Goal: Find specific page/section

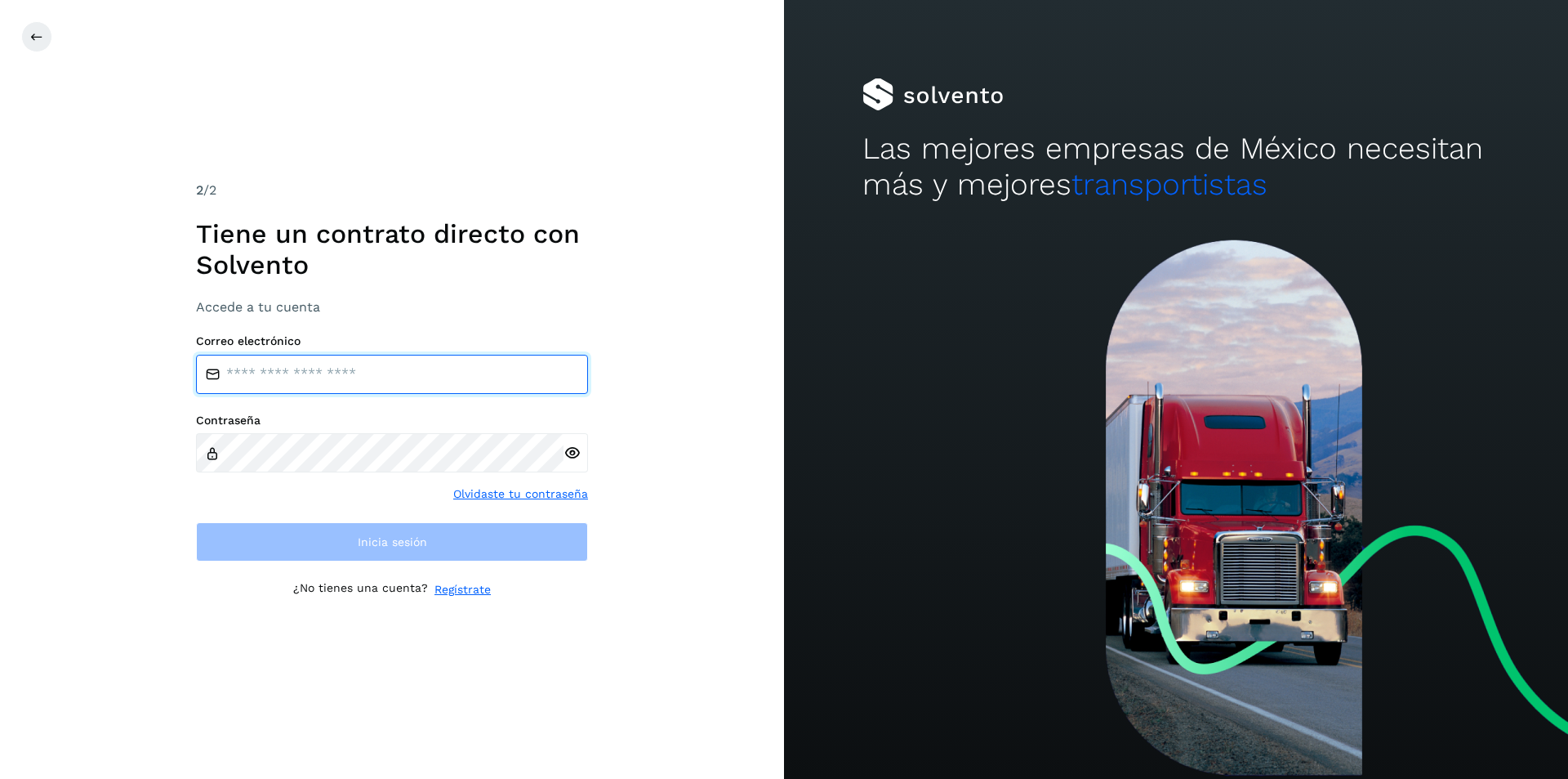
type input "**********"
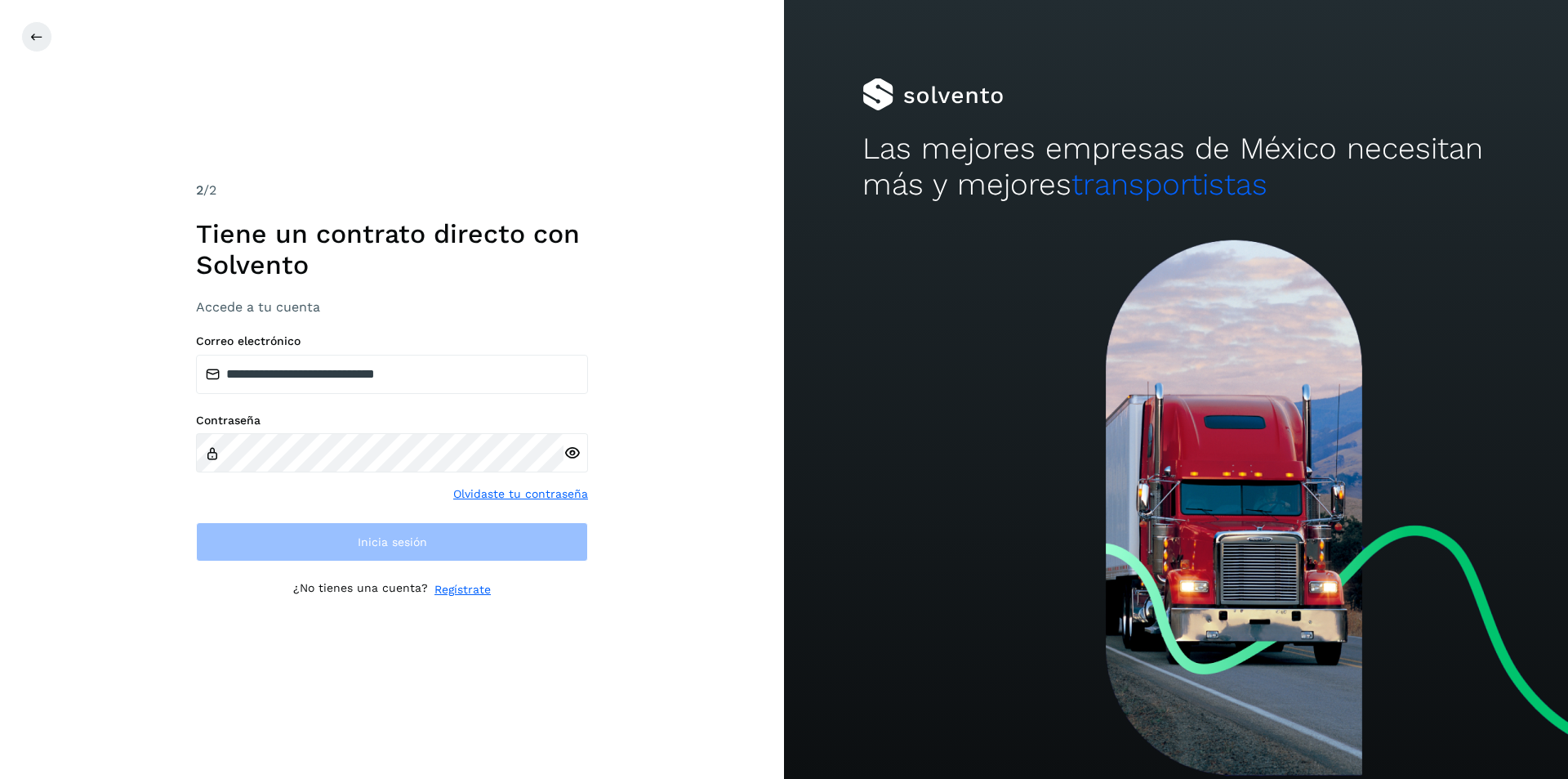
click at [753, 288] on div "**********" at bounding box center [392, 390] width 784 height 779
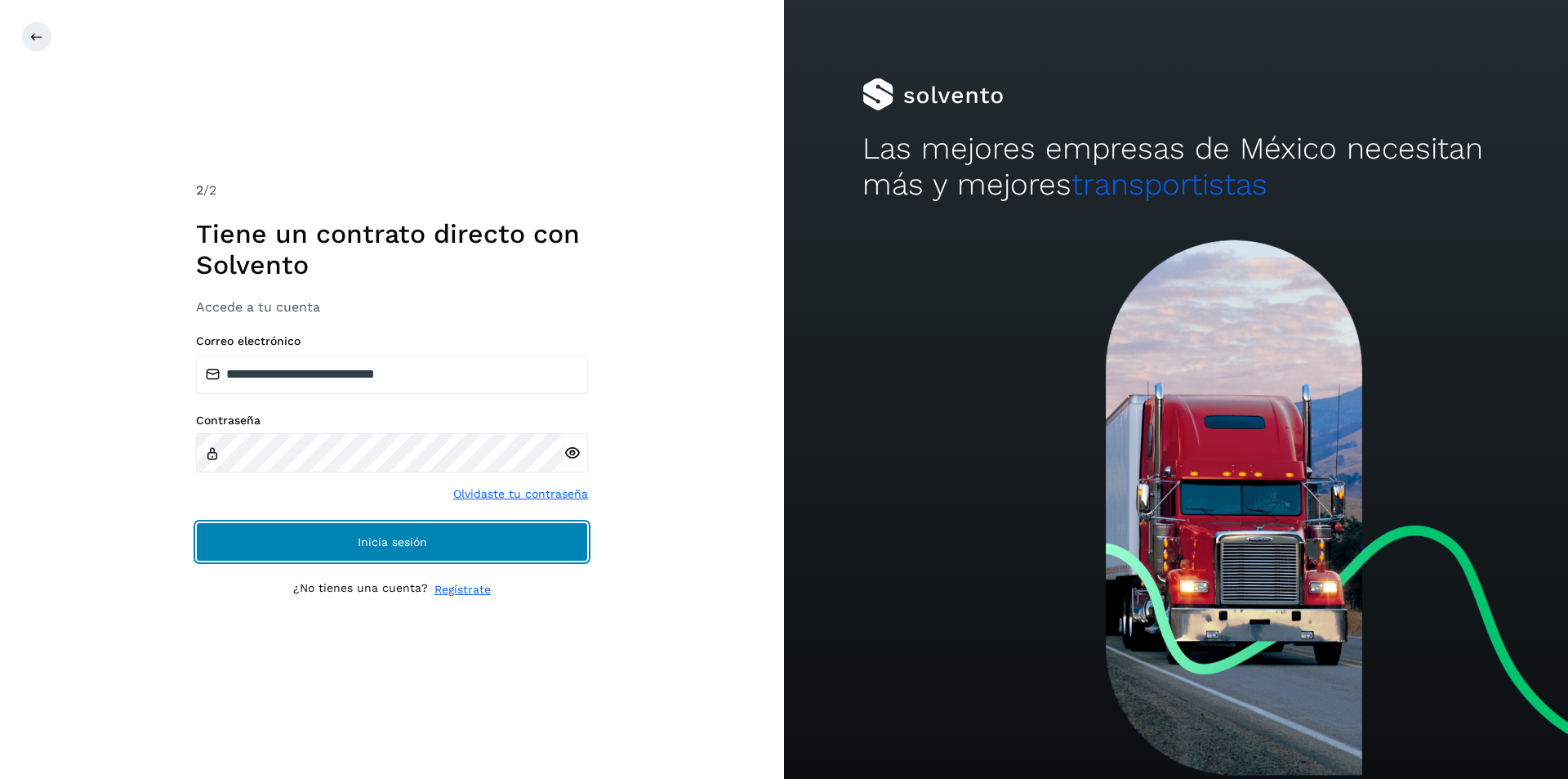
click at [403, 547] on span "Inicia sesión" at bounding box center [392, 541] width 69 height 12
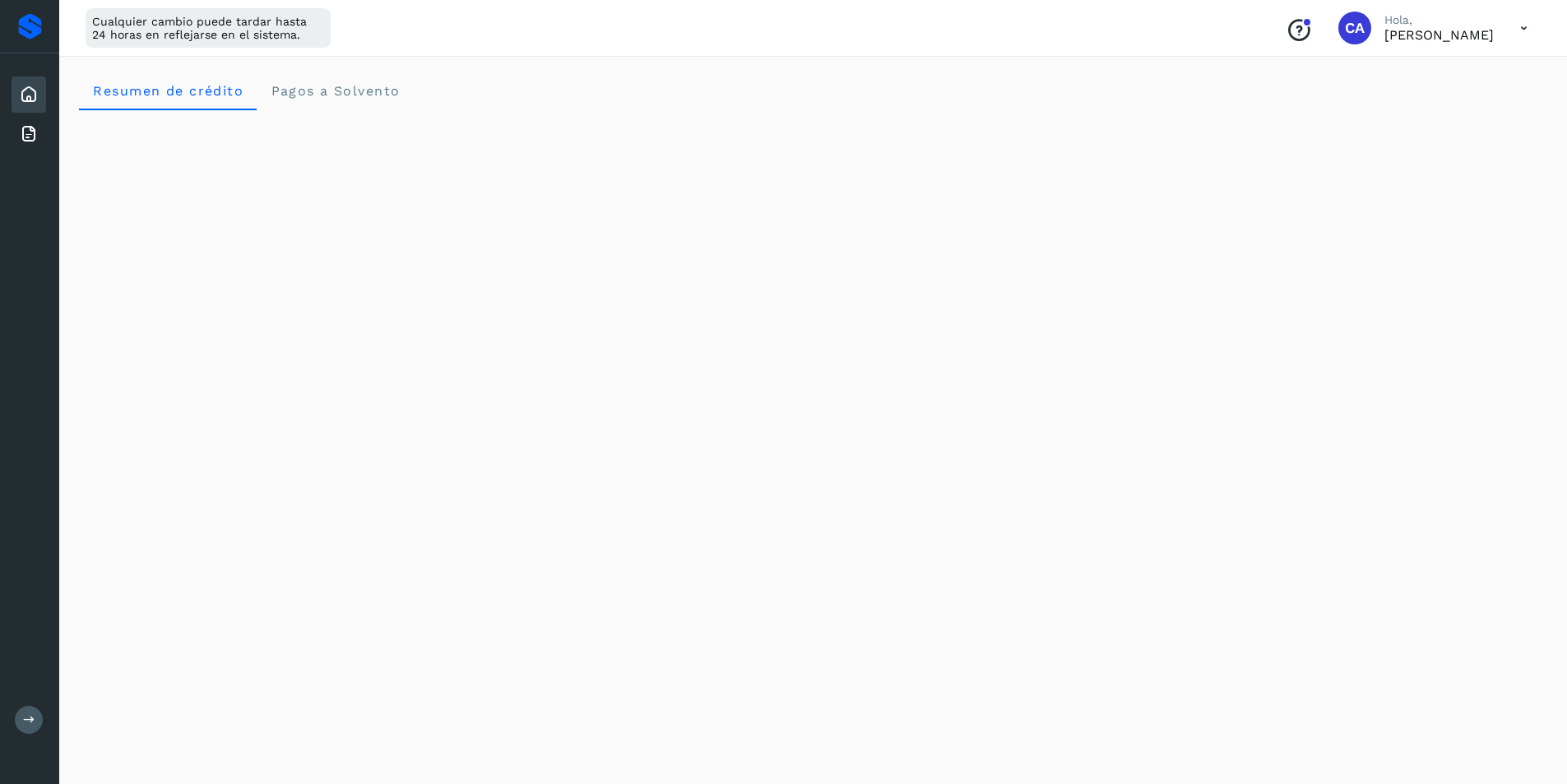
click at [1525, 25] on icon at bounding box center [1524, 29] width 34 height 34
click at [1454, 83] on div "Documentación" at bounding box center [1442, 74] width 196 height 31
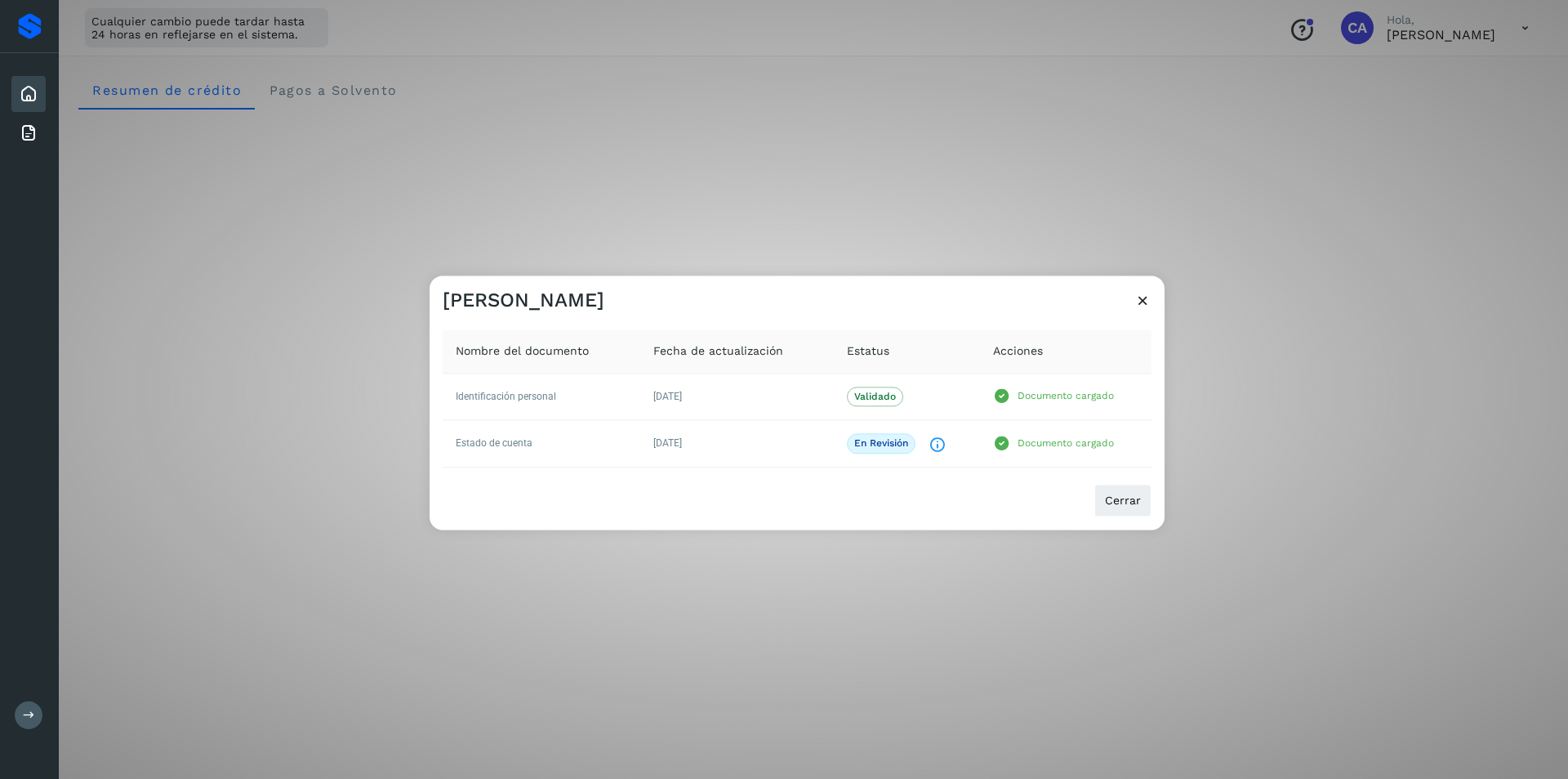
click at [1141, 299] on icon at bounding box center [1142, 299] width 17 height 17
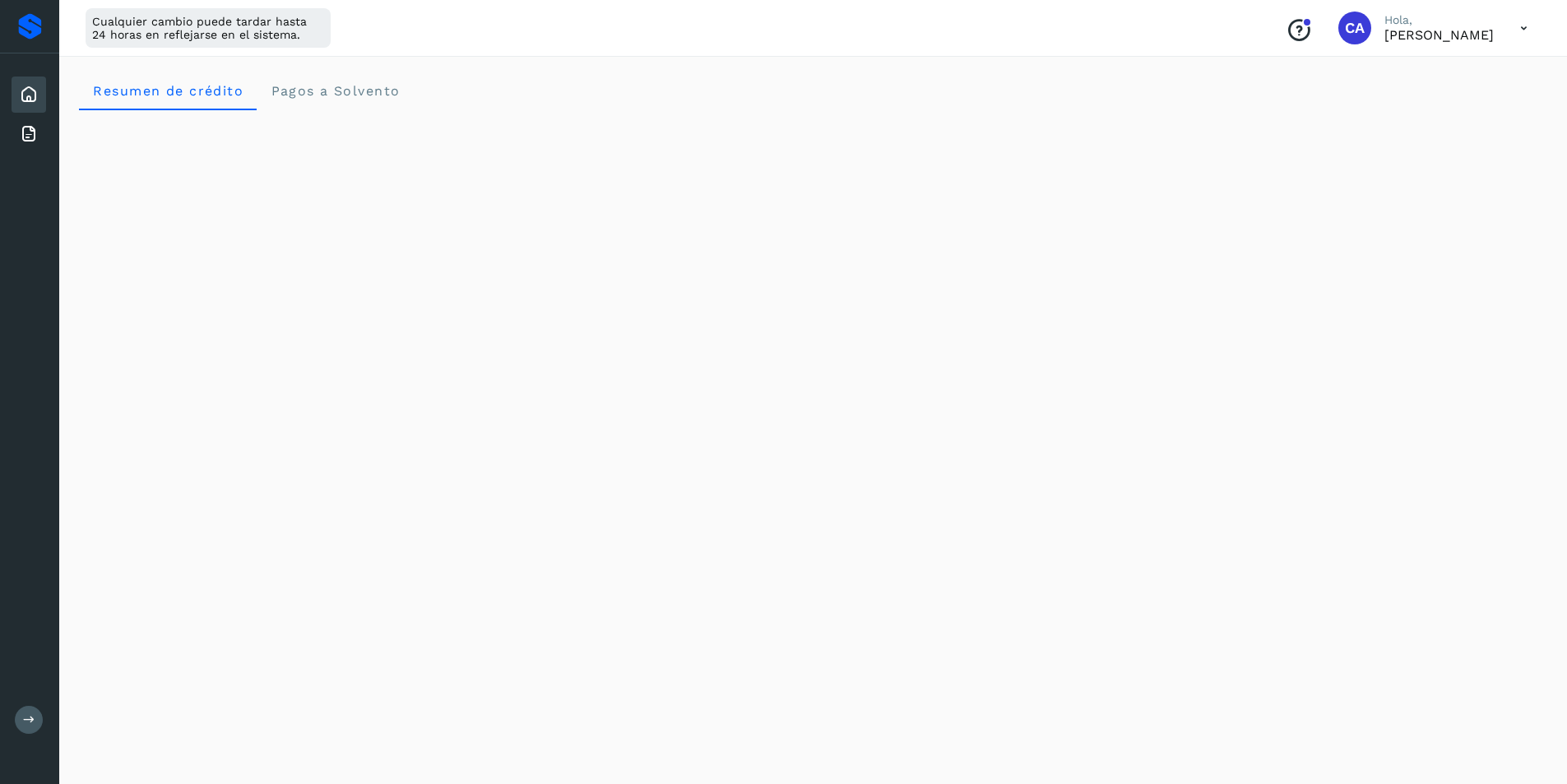
click at [1273, 44] on div "Conoce nuestros beneficios" at bounding box center [1299, 28] width 53 height 38
click at [1286, 33] on icon "Conoce nuestros beneficios" at bounding box center [1299, 30] width 26 height 26
click at [1528, 21] on icon at bounding box center [1524, 29] width 34 height 34
click at [1466, 70] on div "Documentación" at bounding box center [1442, 74] width 196 height 31
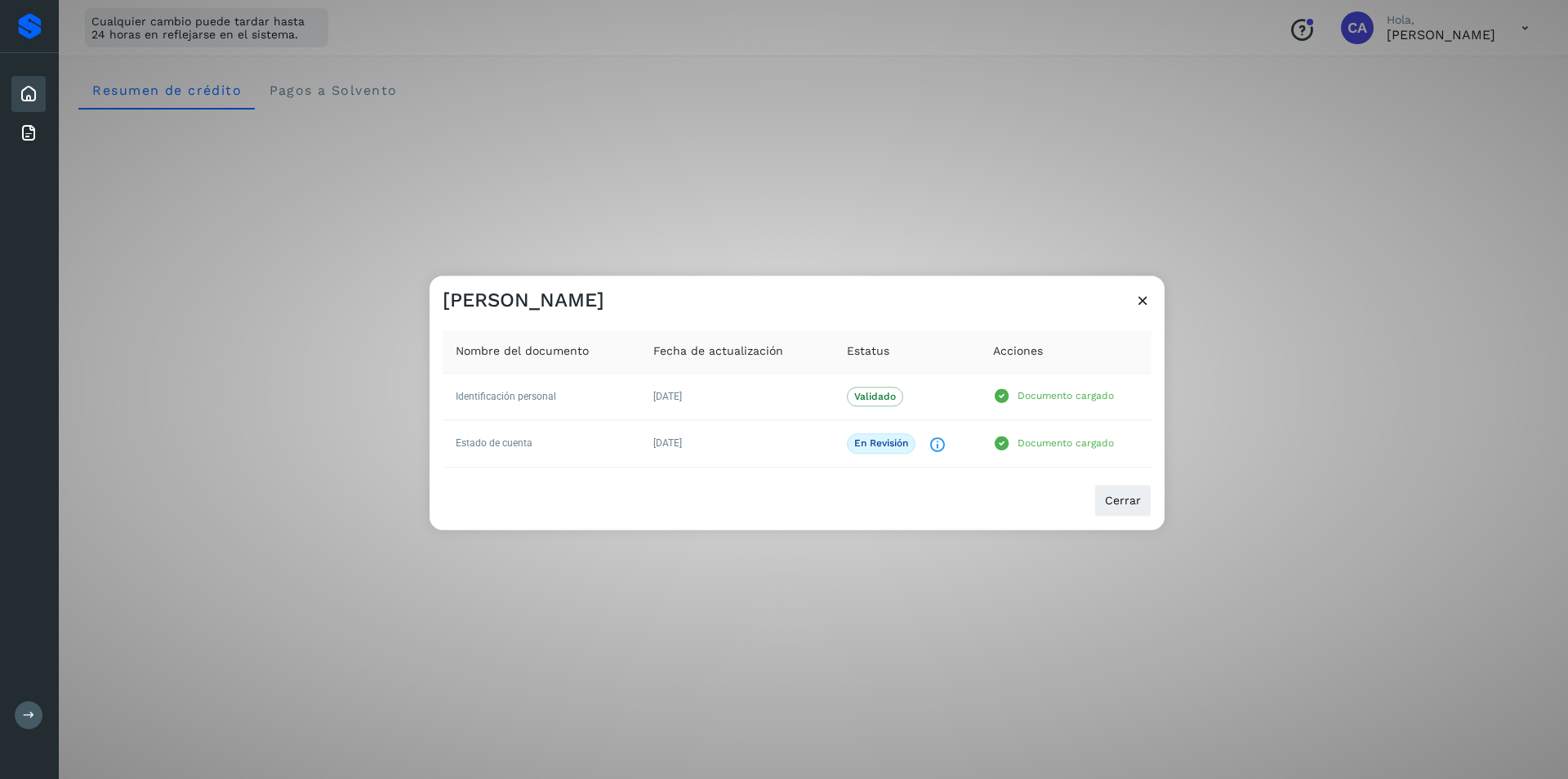
click at [1139, 299] on icon at bounding box center [1142, 299] width 17 height 17
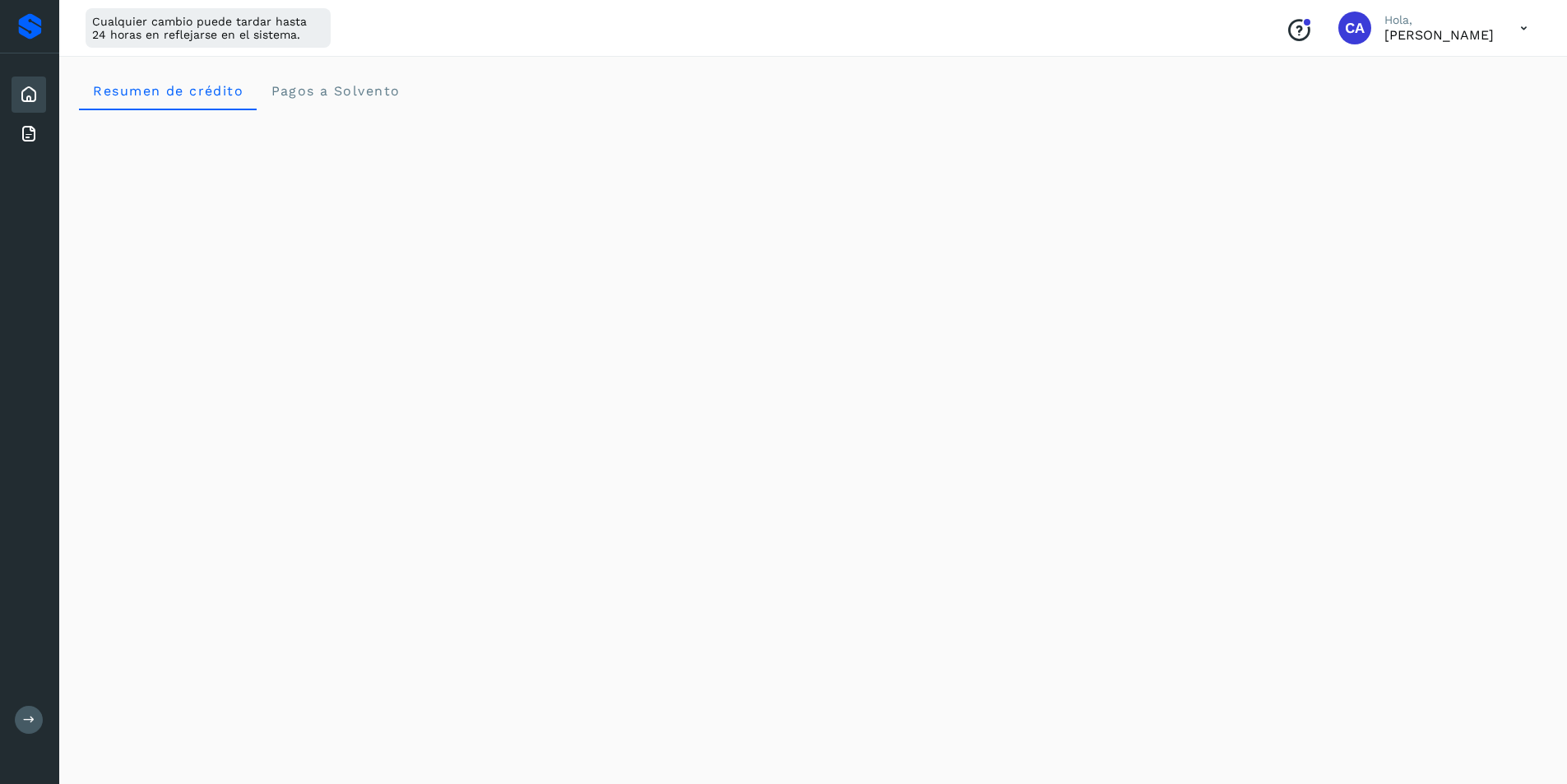
click at [1528, 23] on icon at bounding box center [1524, 29] width 34 height 34
click at [1502, 73] on div "Documentación" at bounding box center [1442, 74] width 196 height 31
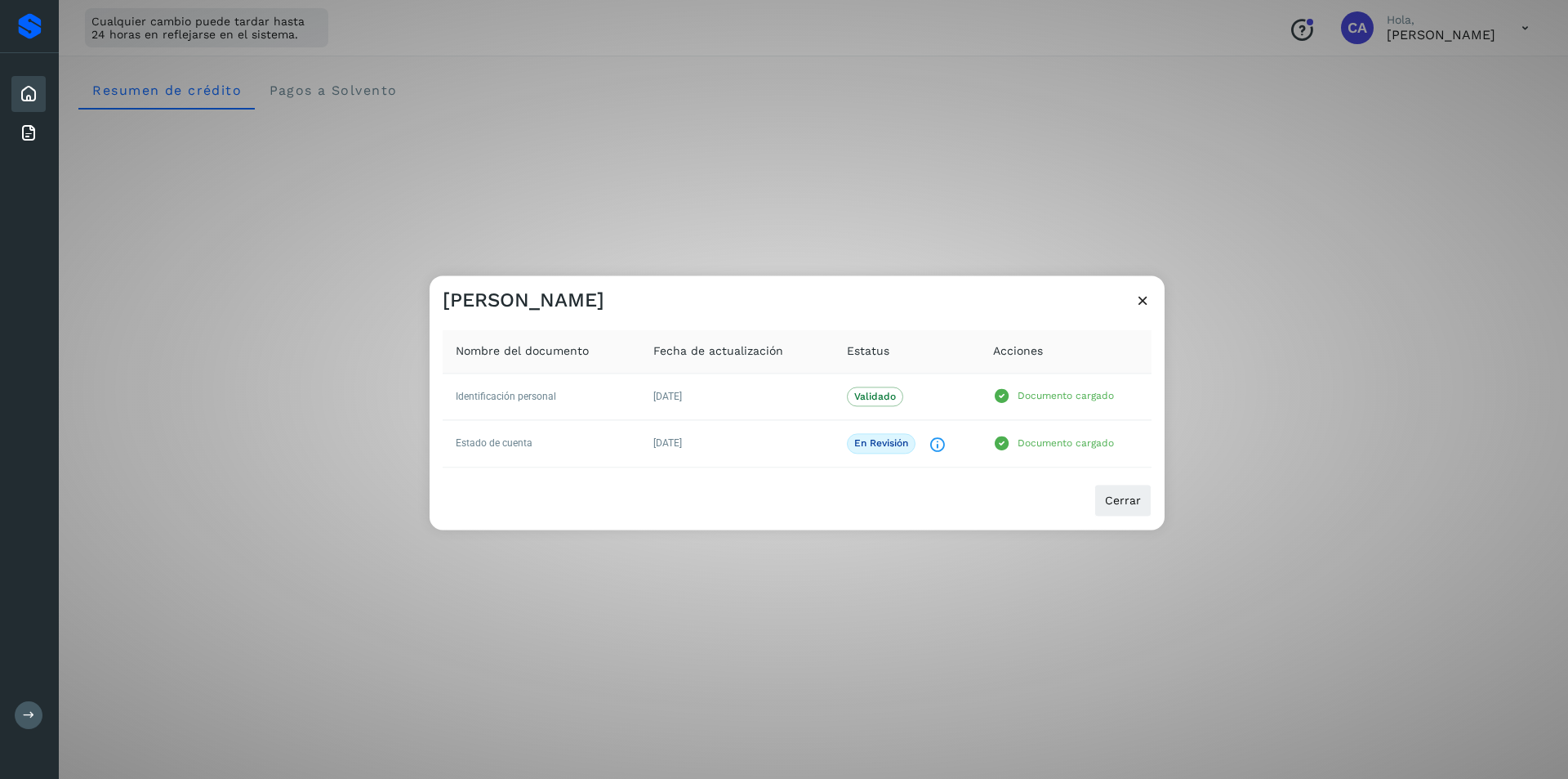
click at [1141, 293] on icon at bounding box center [1142, 299] width 17 height 17
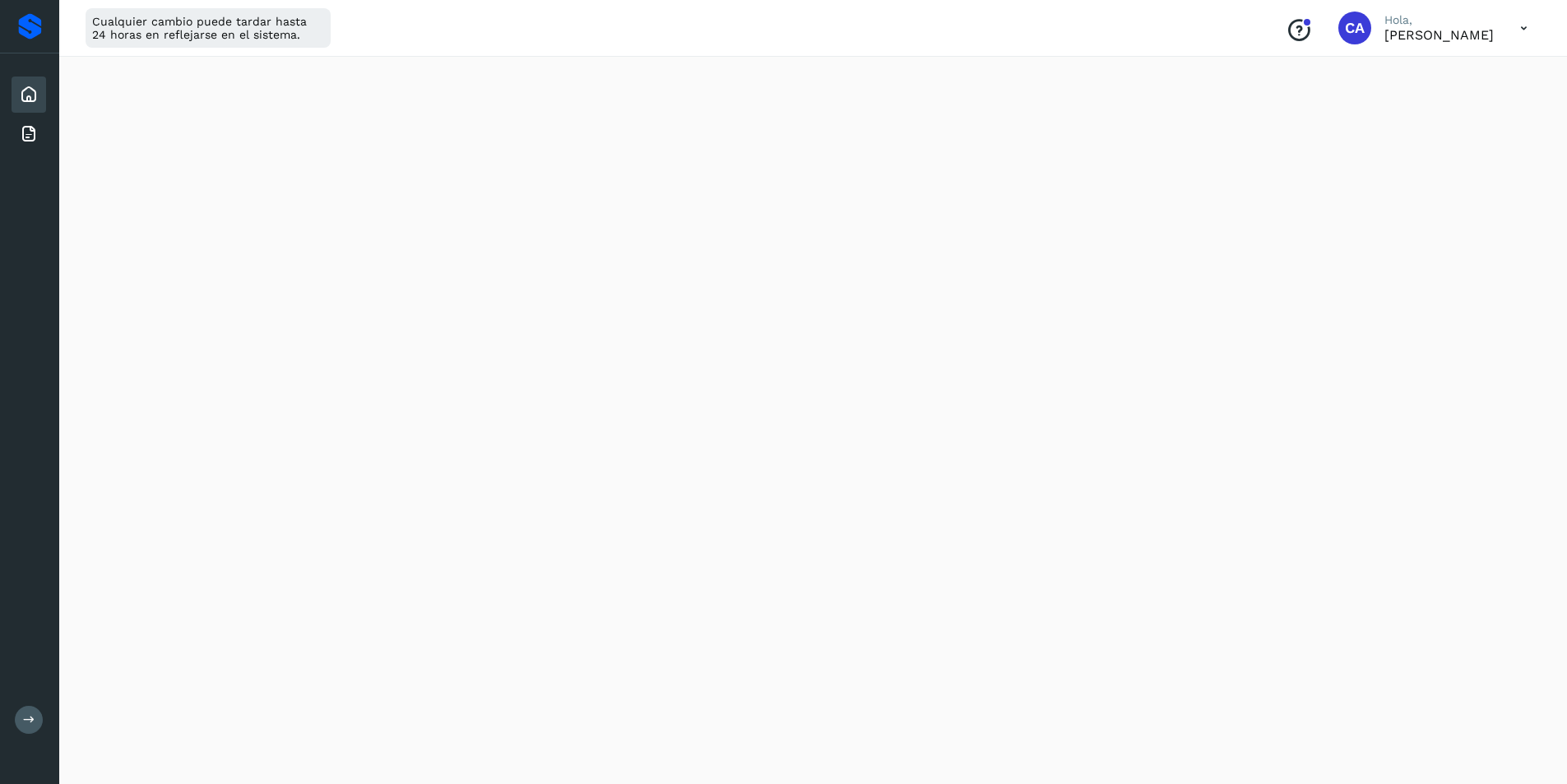
scroll to position [658, 0]
